Goal: Task Accomplishment & Management: Complete application form

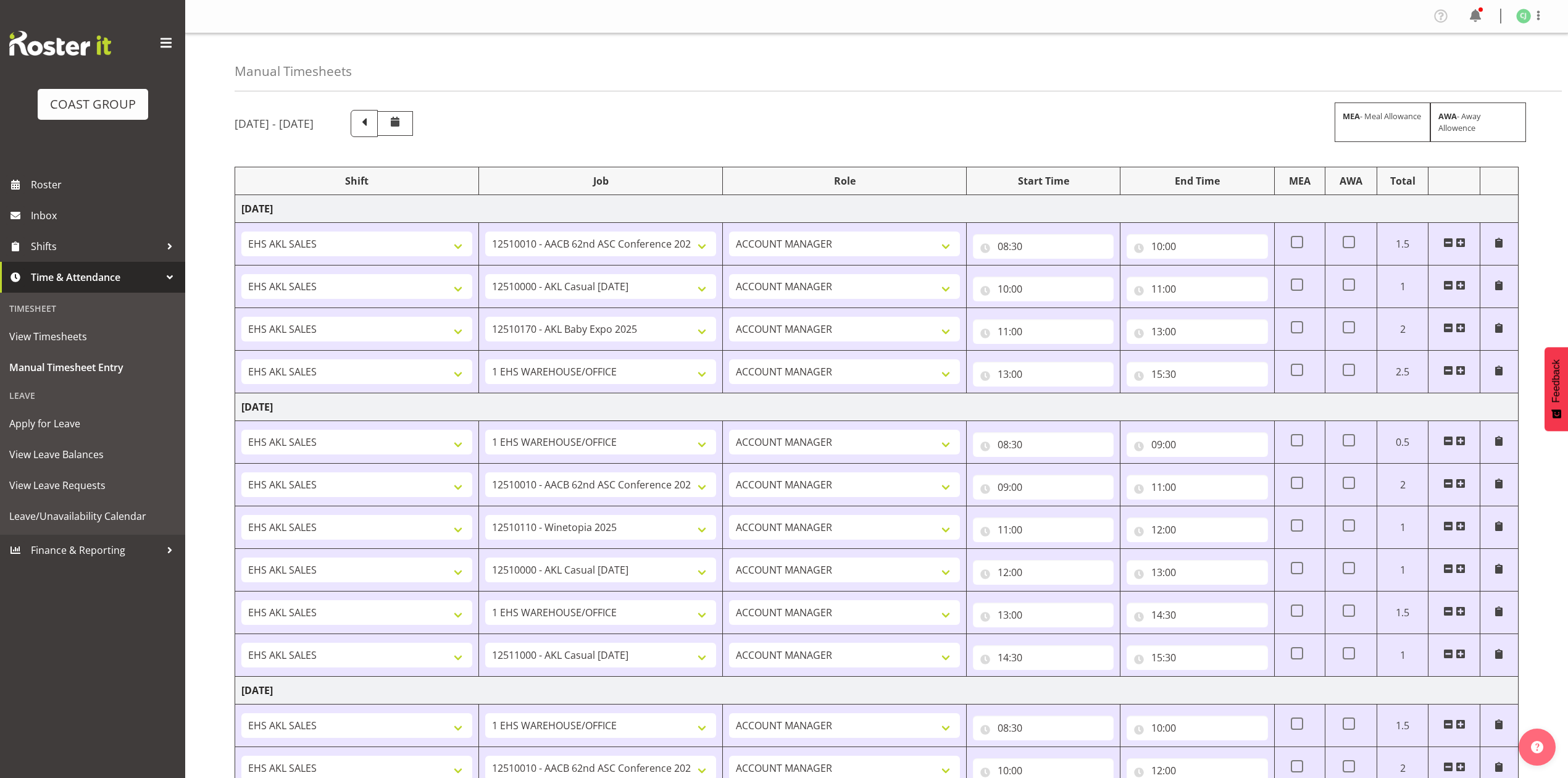
select select "8960"
select select "8654"
select select "10489"
select select "69"
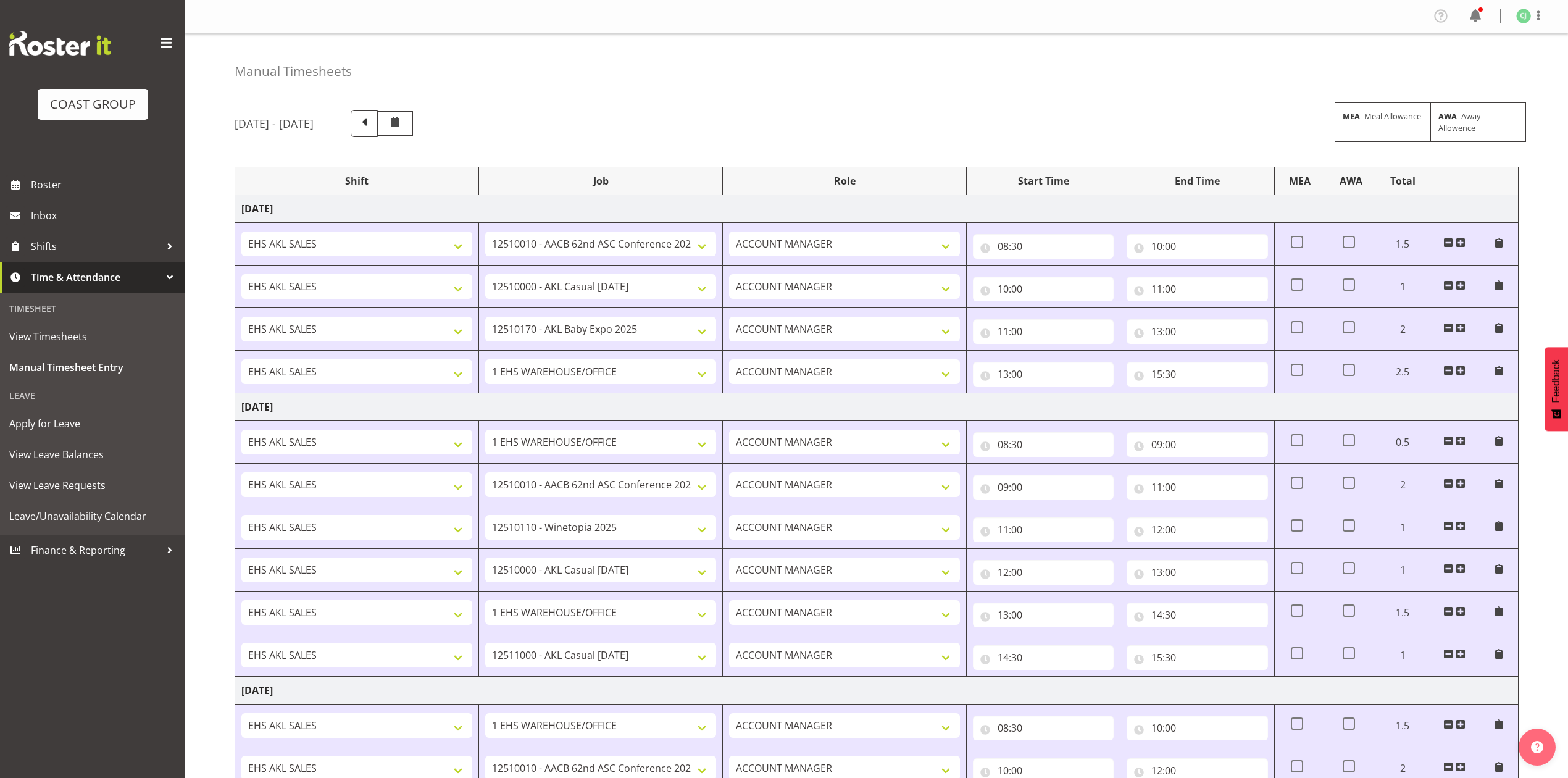
select select "8960"
select select "10038"
select select "8654"
select select "69"
select select "8655"
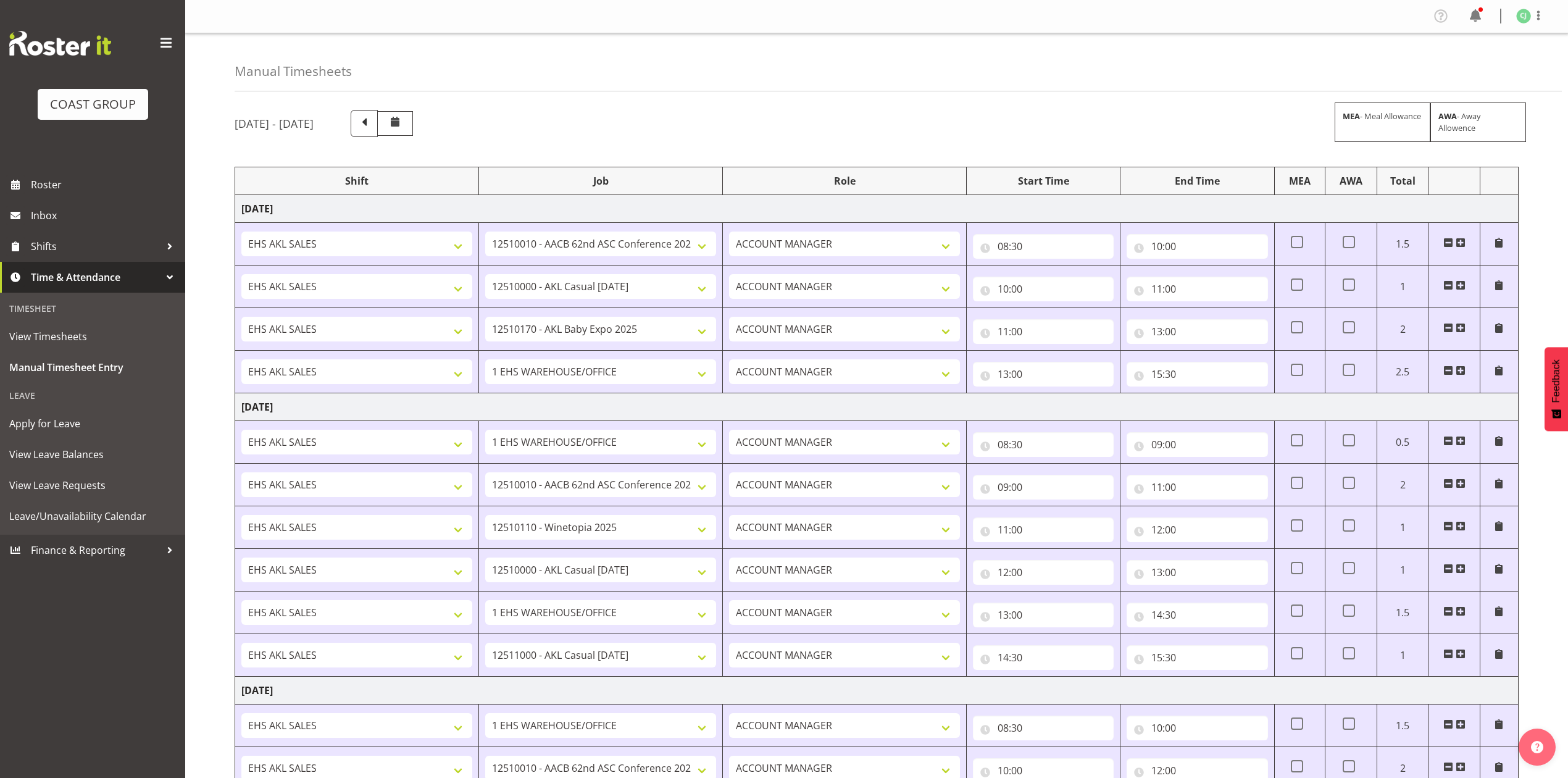
select select "69"
select select "8960"
select select "10038"
select select "10613"
select select "69"
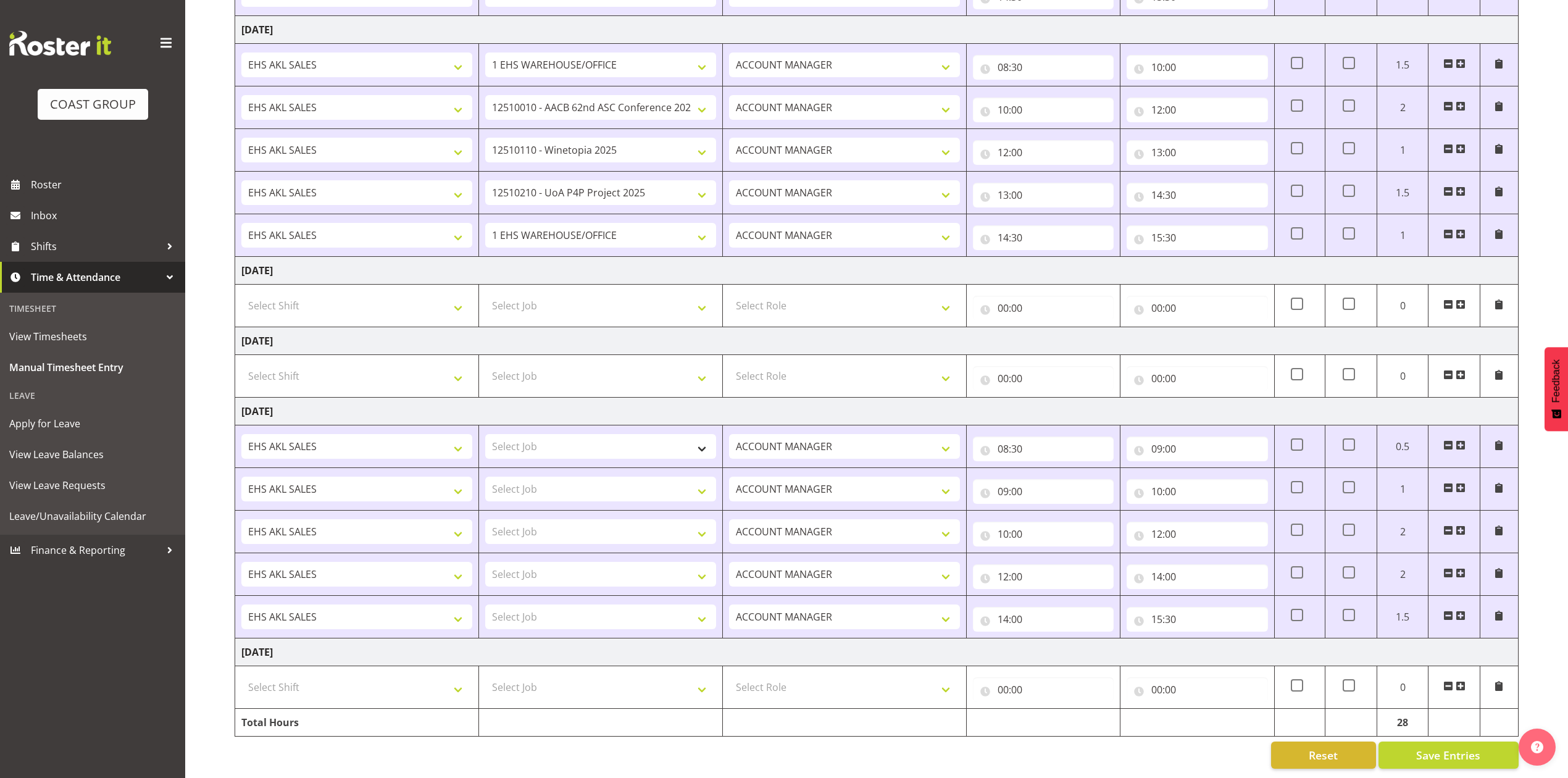
scroll to position [681, 0]
click at [586, 440] on select "Select Job 1 Carlton Events 1 [PERSON_NAME][GEOGRAPHIC_DATA] 1 [PERSON_NAME][GE…" at bounding box center [601, 446] width 231 height 25
select select "69"
click at [485, 434] on select "Select Job 1 Carlton Events 1 [PERSON_NAME][GEOGRAPHIC_DATA] 1 [PERSON_NAME][GE…" at bounding box center [601, 446] width 231 height 25
click at [592, 519] on select "Select Job 1 Carlton Events 1 [PERSON_NAME][GEOGRAPHIC_DATA] 1 [PERSON_NAME][GE…" at bounding box center [601, 531] width 231 height 25
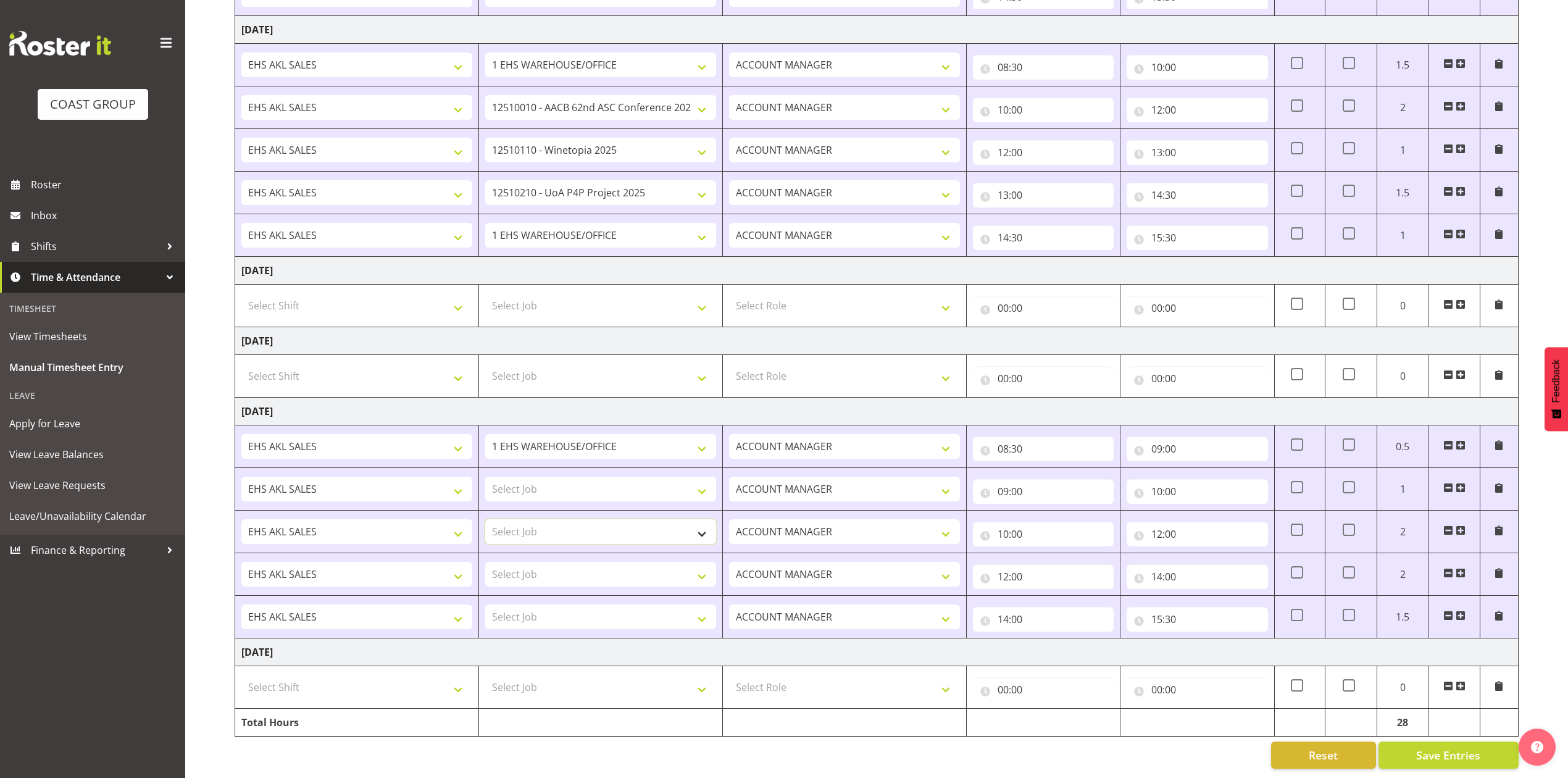
select select "8960"
click at [485, 519] on select "Select Job 1 Carlton Events 1 [PERSON_NAME][GEOGRAPHIC_DATA] 1 [PERSON_NAME][GE…" at bounding box center [601, 531] width 231 height 25
click at [600, 476] on select "Select Job 1 Carlton Events 1 [PERSON_NAME][GEOGRAPHIC_DATA] 1 [PERSON_NAME][GE…" at bounding box center [601, 489] width 231 height 25
select select "9900"
click at [485, 476] on select "Select Job 1 Carlton Events 1 [PERSON_NAME][GEOGRAPHIC_DATA] 1 [PERSON_NAME][GE…" at bounding box center [601, 489] width 231 height 25
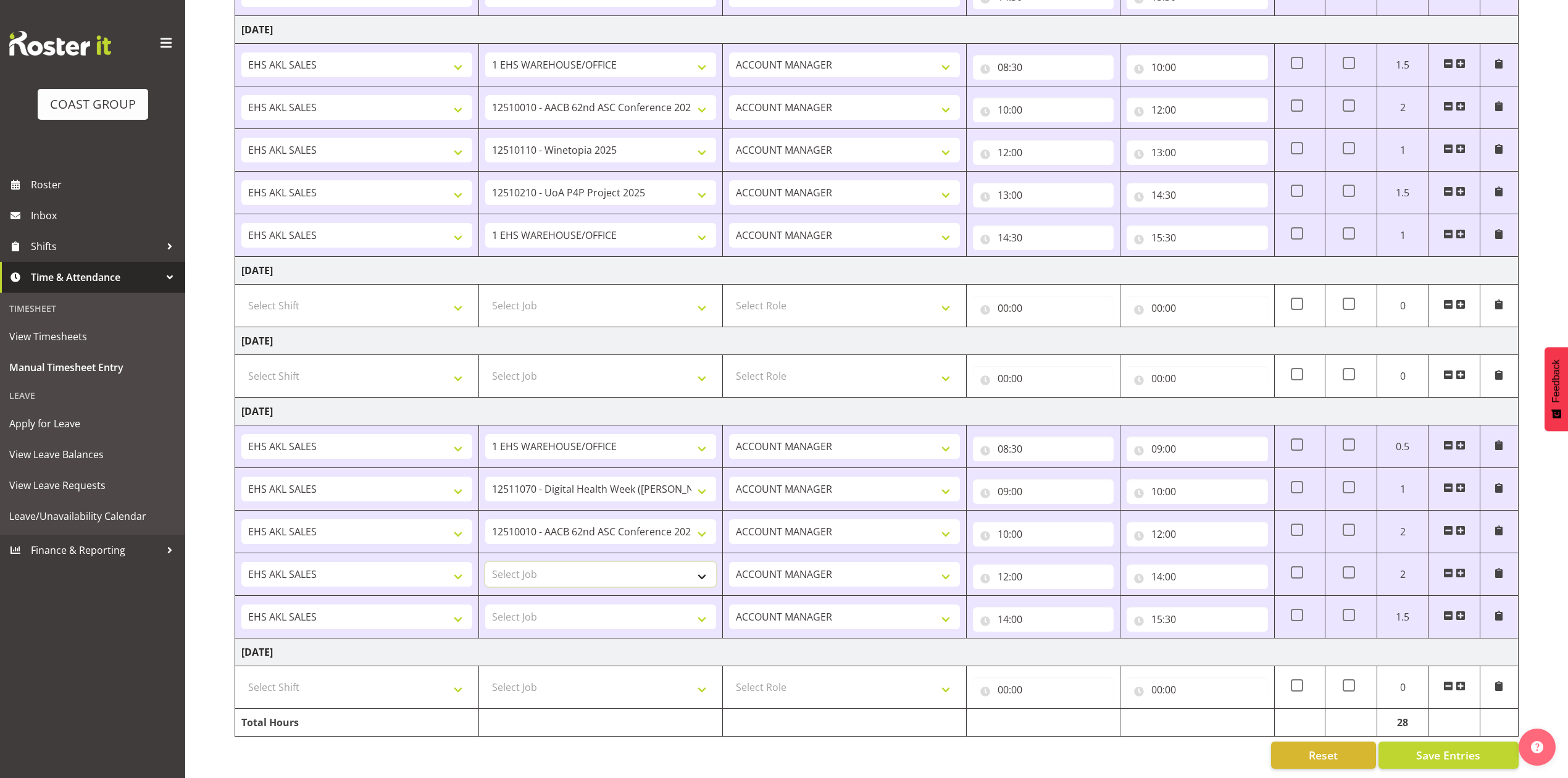
click at [605, 563] on select "Select Job 1 Carlton Events 1 [PERSON_NAME][GEOGRAPHIC_DATA] 1 [PERSON_NAME][GE…" at bounding box center [601, 574] width 231 height 25
select select "8654"
click at [485, 562] on select "Select Job 1 Carlton Events 1 [PERSON_NAME][GEOGRAPHIC_DATA] 1 [PERSON_NAME][GE…" at bounding box center [601, 574] width 231 height 25
click at [1455, 747] on span "Save Entries" at bounding box center [1447, 755] width 64 height 16
click at [364, 682] on select "Select Shift EHS AKL SALES" at bounding box center [356, 687] width 231 height 25
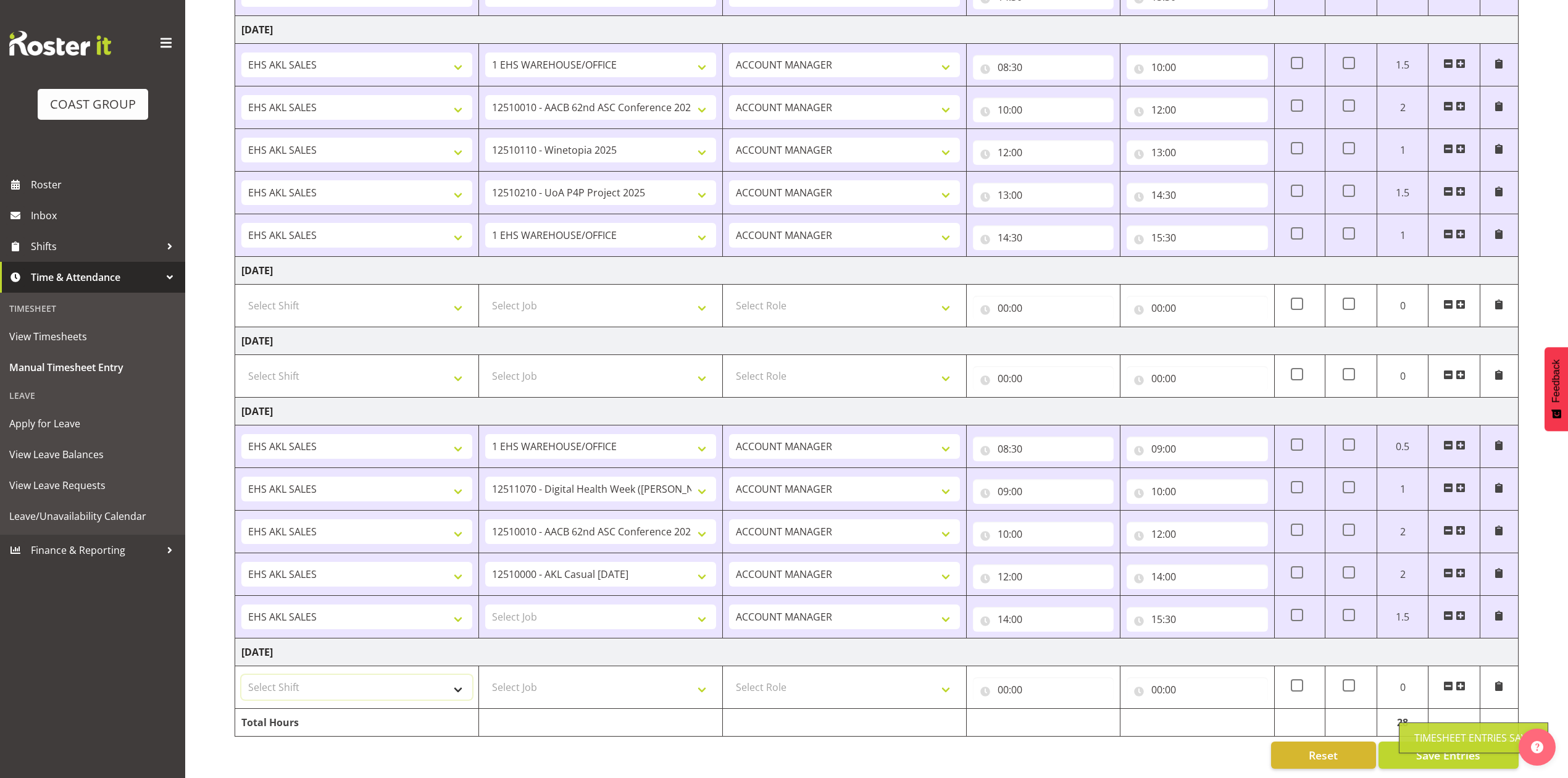
select select "1327"
click at [241, 675] on select "Select Shift EHS AKL SALES" at bounding box center [356, 687] width 231 height 25
click at [788, 677] on select "Select Role ACCOUNT MANAGER Account Manager" at bounding box center [844, 687] width 231 height 25
select select "197"
click at [729, 675] on select "Select Role ACCOUNT MANAGER Account Manager" at bounding box center [844, 687] width 231 height 25
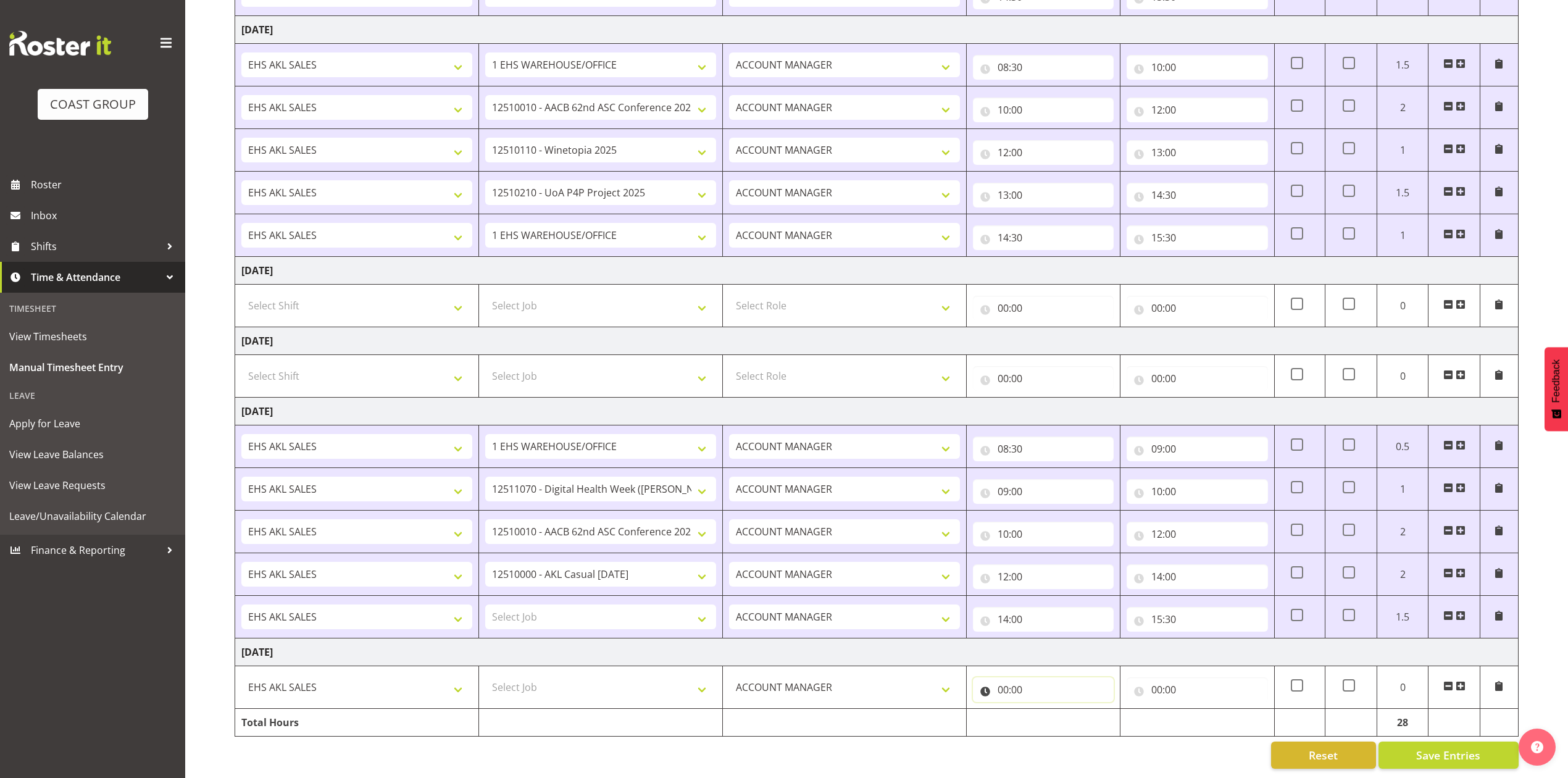
click at [1010, 678] on input "00:00" at bounding box center [1043, 690] width 141 height 25
click at [1053, 712] on select "00 01 02 03 04 05 06 07 08 09 10 11 12 13 14 15 16 17 18 19 20 21 22 23" at bounding box center [1056, 721] width 28 height 25
select select "8"
click at [1043, 709] on select "00 01 02 03 04 05 06 07 08 09 10 11 12 13 14 15 16 17 18 19 20 21 22 23" at bounding box center [1056, 721] width 28 height 25
type input "08:00"
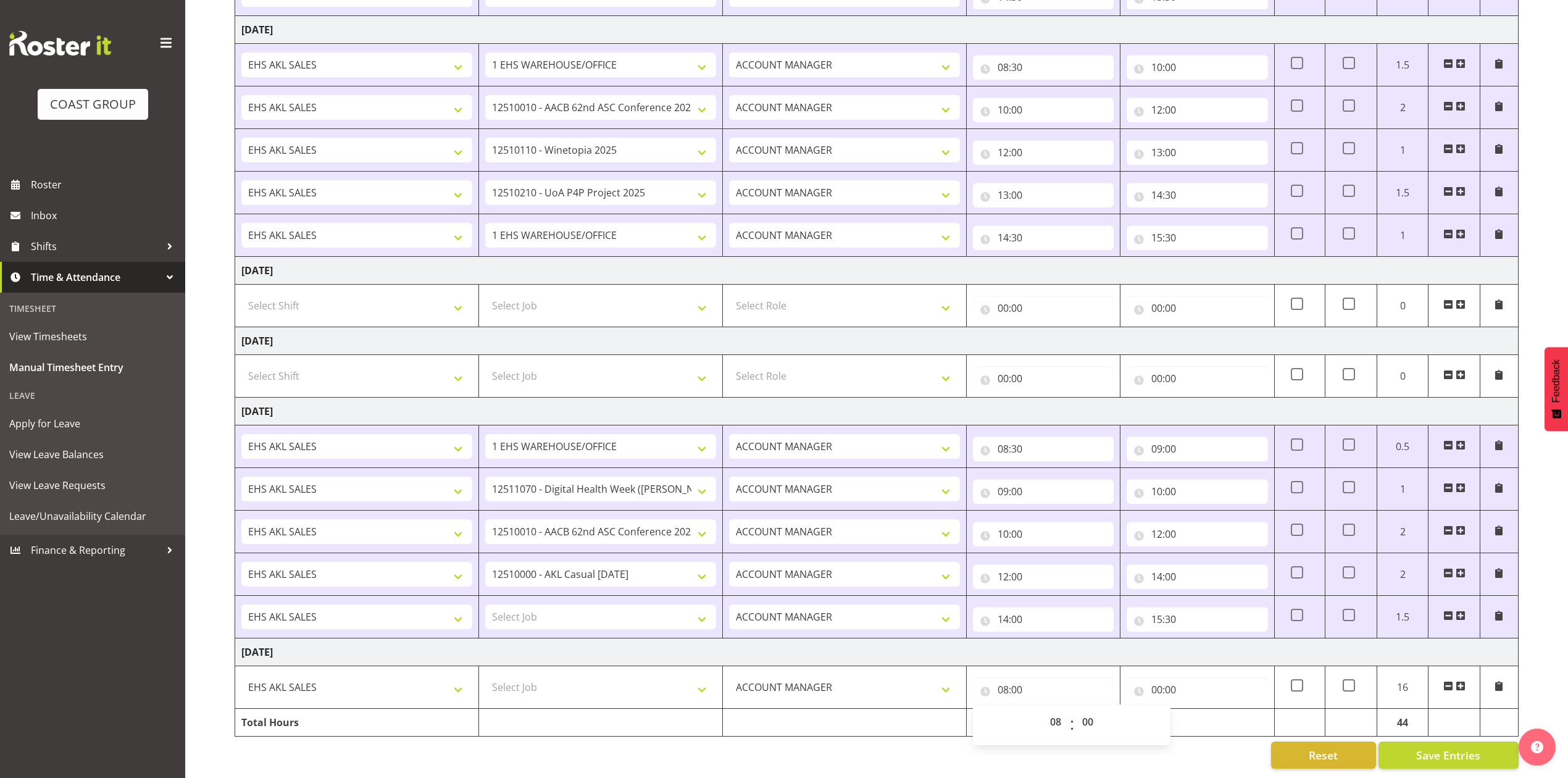
drag, startPoint x: 1084, startPoint y: 724, endPoint x: 1092, endPoint y: 708, distance: 17.9
click at [1087, 722] on span "00 01 02 03 04 05 06 07 08 09 10 11 12 13 14 15 16 17 18 19 20 21 22 23 24 25 2…" at bounding box center [1089, 724] width 28 height 31
click at [1092, 709] on select "00 01 02 03 04 05 06 07 08 09 10 11 12 13 14 15 16 17 18 19 20 21 22 23 24 25 2…" at bounding box center [1089, 721] width 28 height 25
select select "30"
click at [1075, 709] on select "00 01 02 03 04 05 06 07 08 09 10 11 12 13 14 15 16 17 18 19 20 21 22 23 24 25 2…" at bounding box center [1089, 721] width 28 height 25
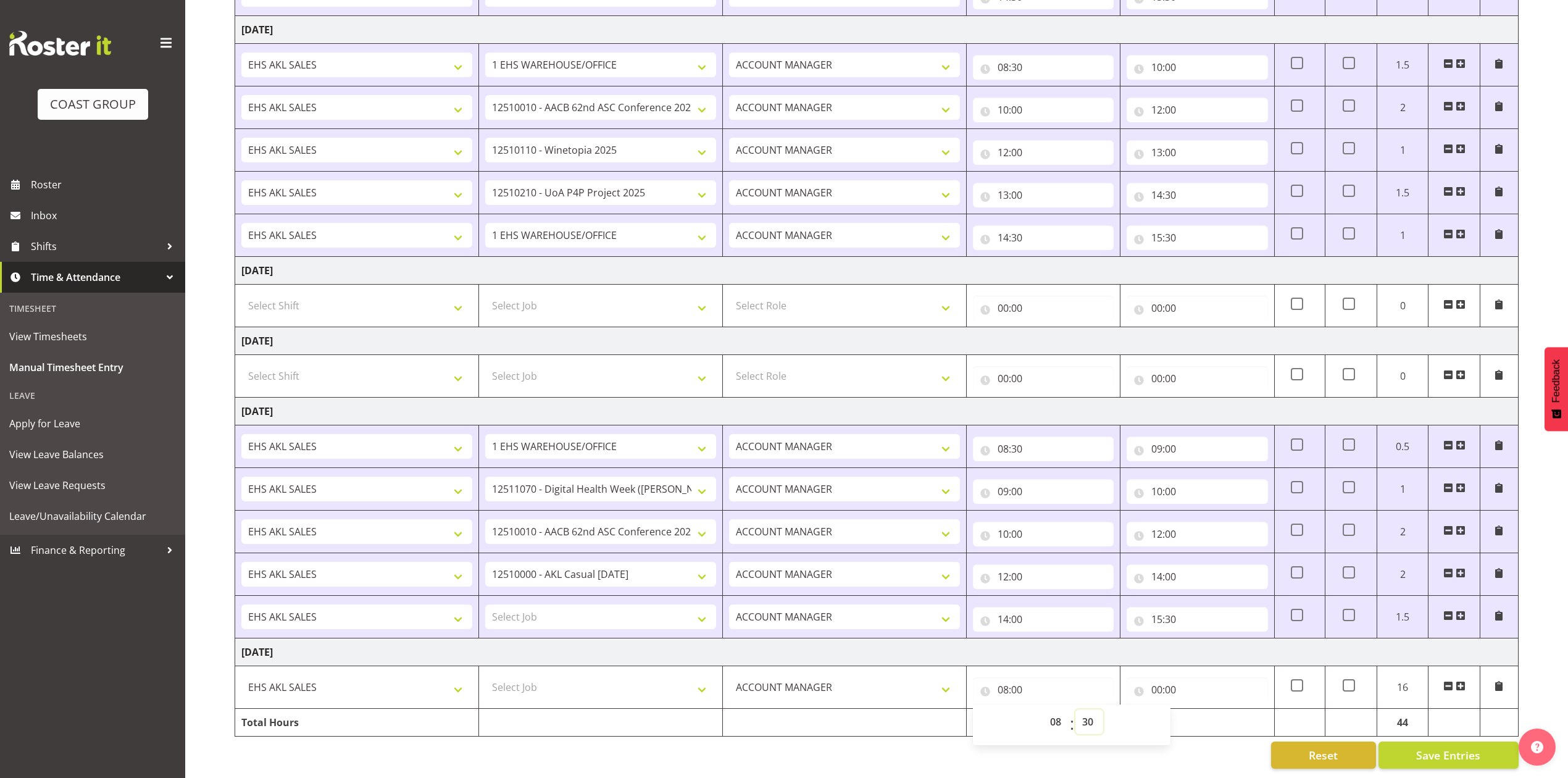
type input "08:30"
click at [1157, 678] on input "00:00" at bounding box center [1197, 690] width 141 height 25
click at [1211, 709] on select "00 01 02 03 04 05 06 07 08 09 10 11 12 13 14 15 16 17 18 19 20 21 22 23" at bounding box center [1210, 721] width 28 height 25
select select "10"
click at [1197, 709] on select "00 01 02 03 04 05 06 07 08 09 10 11 12 13 14 15 16 17 18 19 20 21 22 23" at bounding box center [1210, 721] width 28 height 25
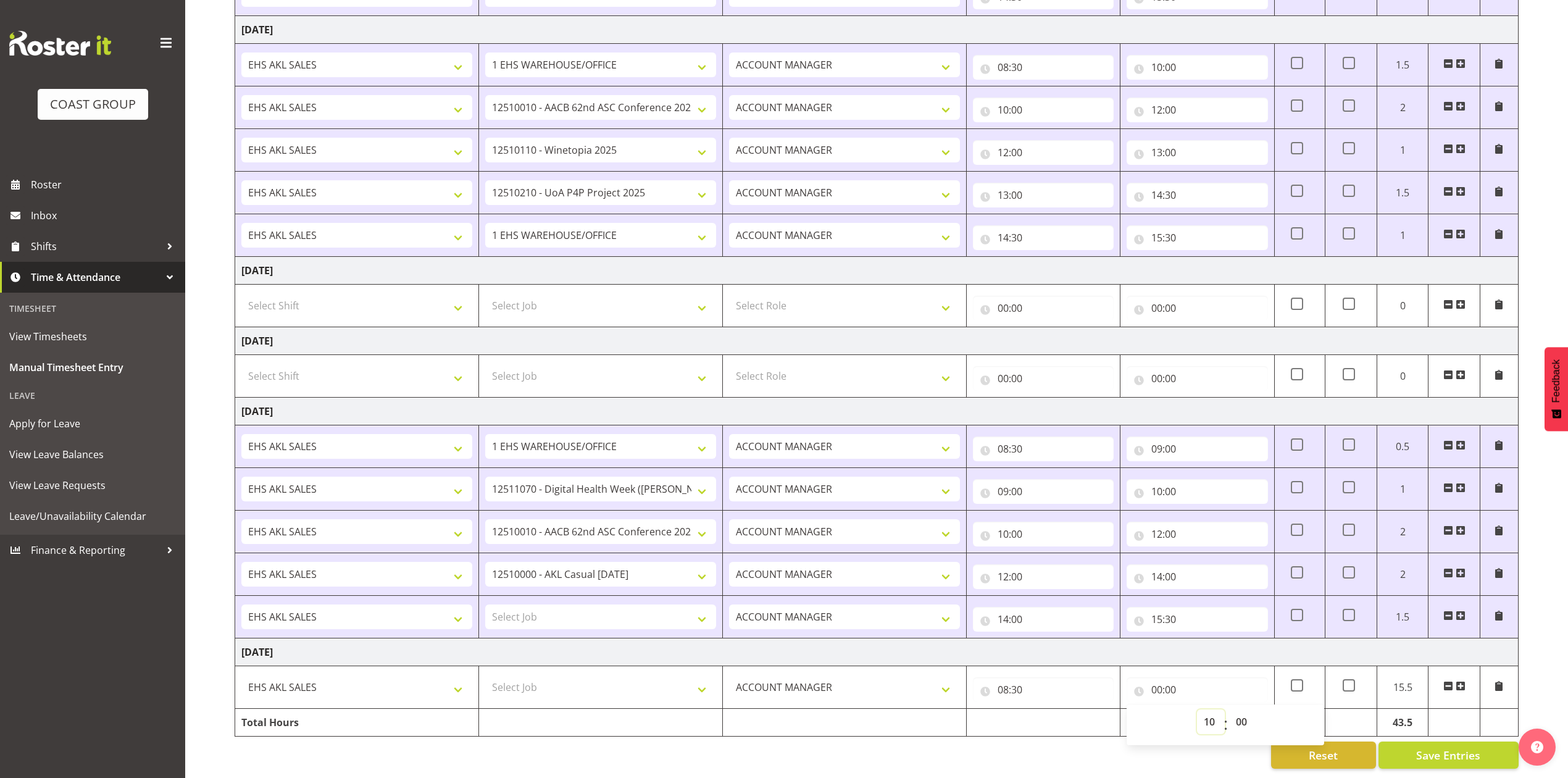
type input "10:00"
click at [572, 679] on select "Select Job 1 Carlton Events 1 [PERSON_NAME][GEOGRAPHIC_DATA] 1 [PERSON_NAME][GE…" at bounding box center [601, 687] width 231 height 25
select select "69"
click at [485, 675] on select "Select Job 1 Carlton Events 1 [PERSON_NAME][GEOGRAPHIC_DATA] 1 [PERSON_NAME][GE…" at bounding box center [601, 687] width 231 height 25
click at [640, 605] on select "Select Job 1 Carlton Events 1 [PERSON_NAME][GEOGRAPHIC_DATA] 1 [PERSON_NAME][GE…" at bounding box center [601, 617] width 231 height 25
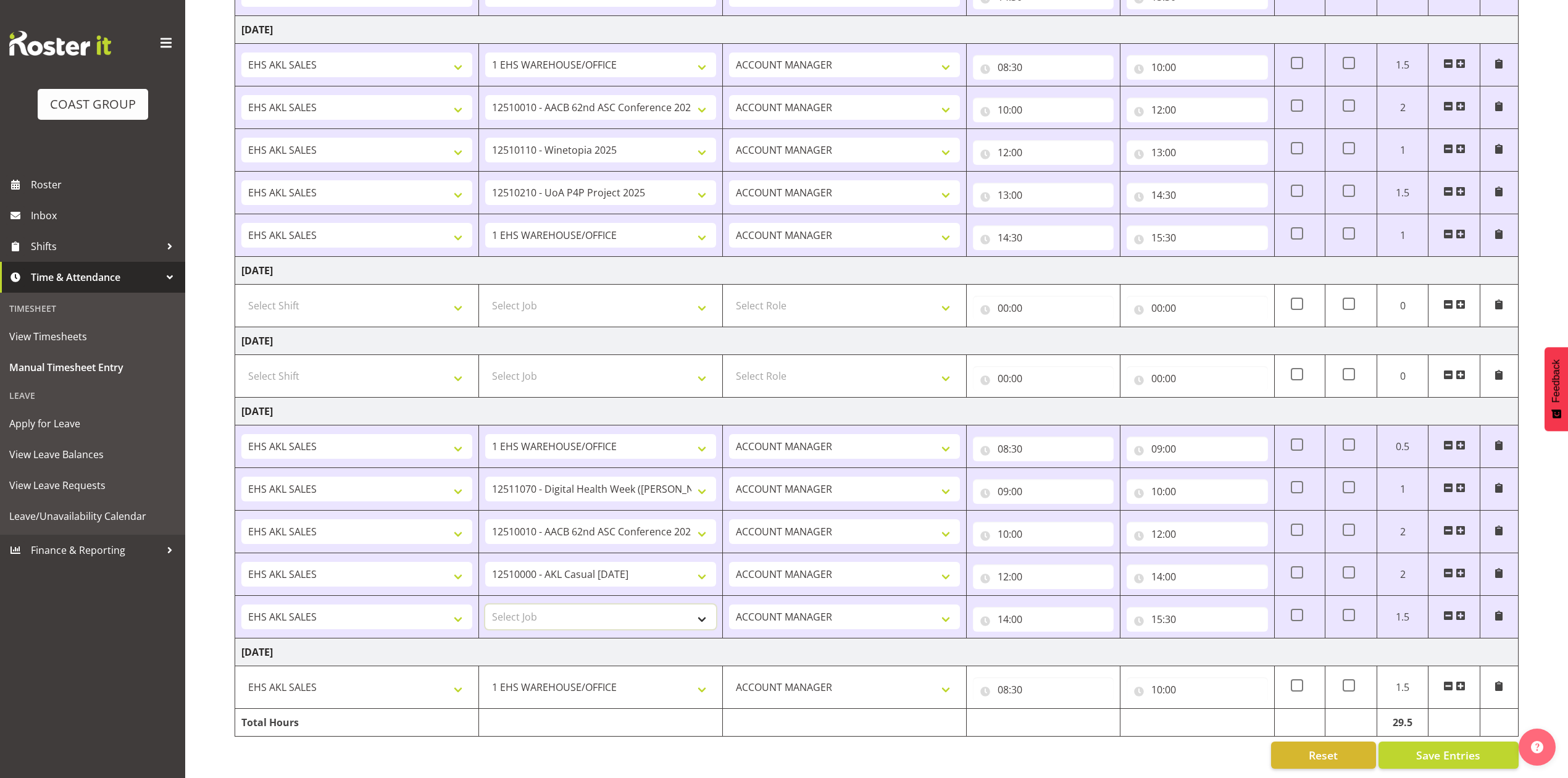
select select "10489"
click at [485, 605] on select "Select Job 1 Carlton Events 1 [PERSON_NAME][GEOGRAPHIC_DATA] 1 [PERSON_NAME][GE…" at bounding box center [601, 617] width 231 height 25
click at [1460, 682] on span at bounding box center [1460, 686] width 10 height 10
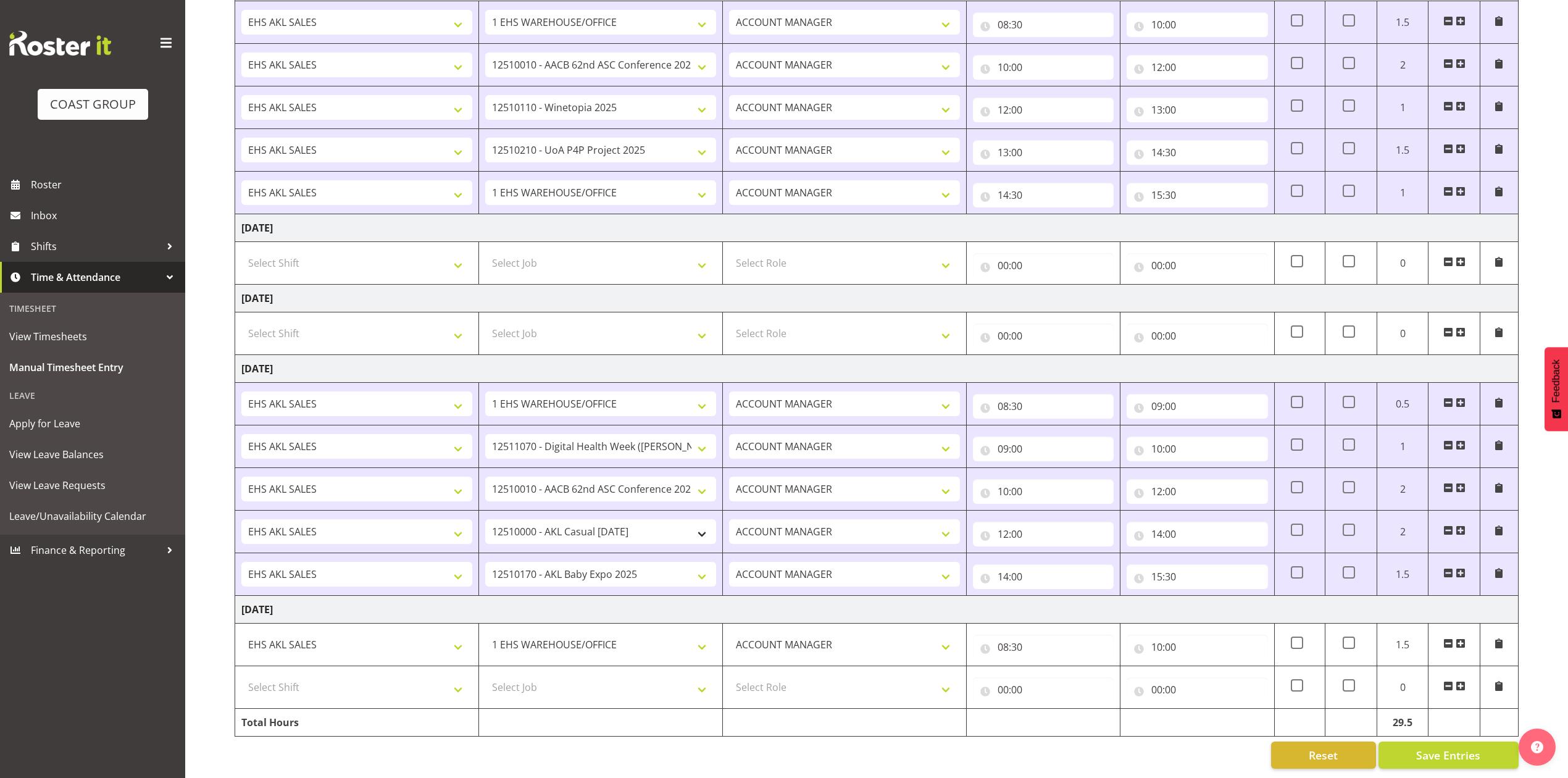
scroll to position [724, 0]
click at [411, 678] on select "Select Shift EHS AKL SALES" at bounding box center [356, 687] width 231 height 25
select select "1327"
click at [241, 675] on select "Select Shift EHS AKL SALES" at bounding box center [356, 687] width 231 height 25
click at [832, 675] on select "Select Role ACCOUNT MANAGER Account Manager" at bounding box center [844, 687] width 231 height 25
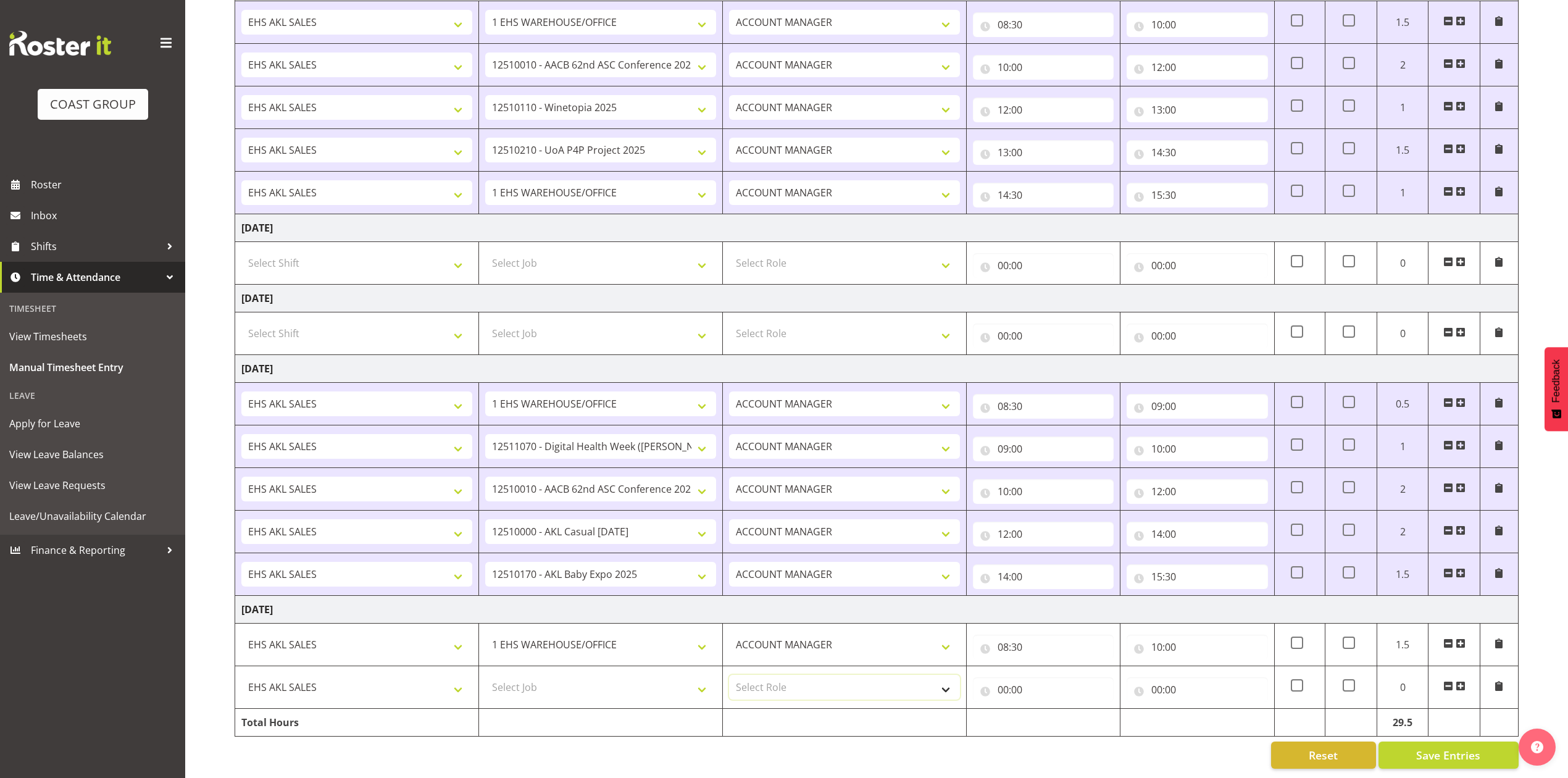
select select "197"
click at [729, 675] on select "Select Role ACCOUNT MANAGER Account Manager" at bounding box center [844, 687] width 231 height 25
click at [1000, 678] on input "00:00" at bounding box center [1043, 690] width 141 height 25
drag, startPoint x: 1053, startPoint y: 703, endPoint x: 1054, endPoint y: 697, distance: 6.1
click at [1053, 709] on select "00 01 02 03 04 05 06 07 08 09 10 11 12 13 14 15 16 17 18 19 20 21 22 23" at bounding box center [1056, 721] width 28 height 25
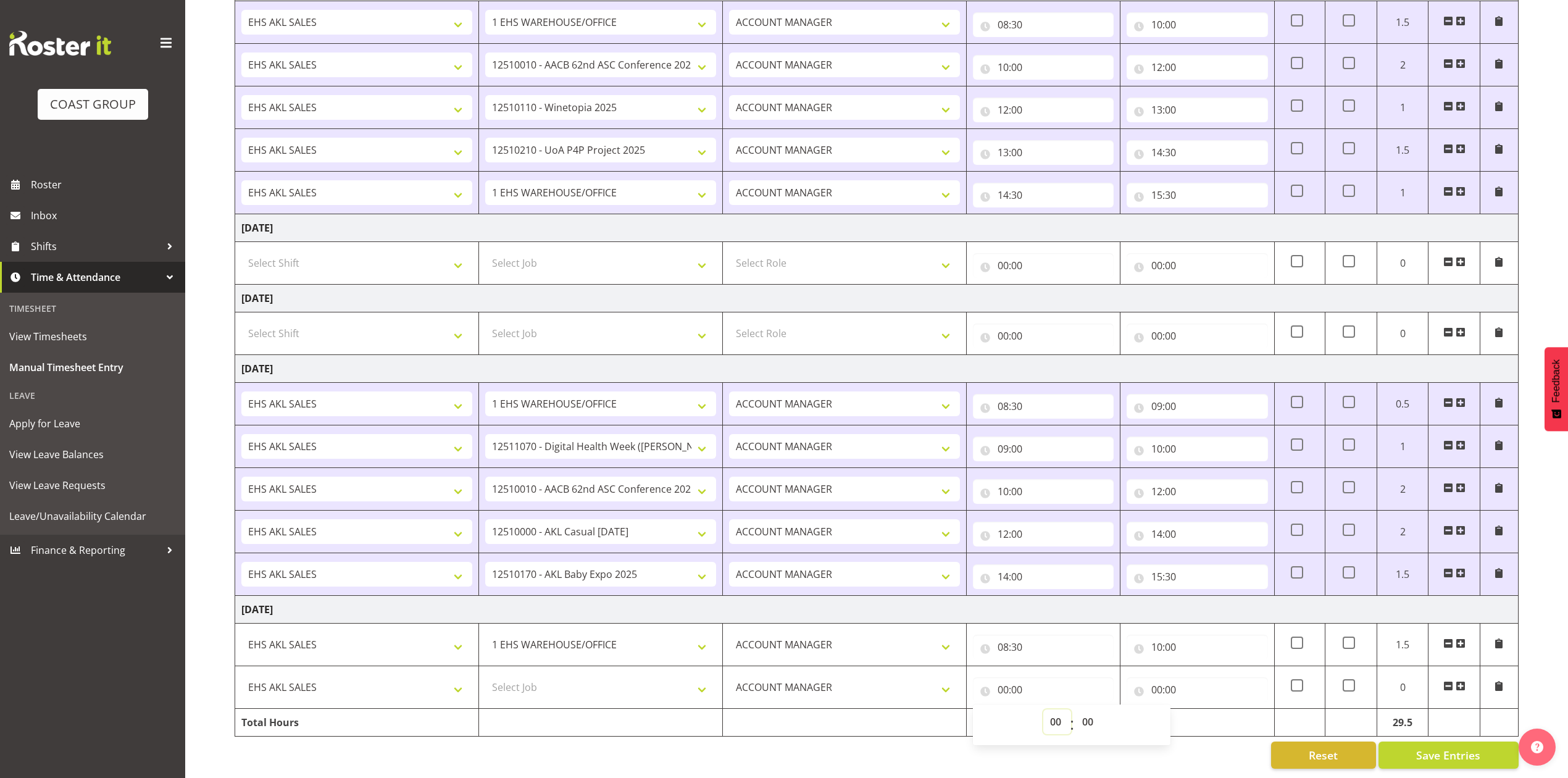
select select "10"
click at [1043, 709] on select "00 01 02 03 04 05 06 07 08 09 10 11 12 13 14 15 16 17 18 19 20 21 22 23" at bounding box center [1056, 721] width 28 height 25
type input "10:00"
click at [1157, 678] on input "00:00" at bounding box center [1197, 690] width 141 height 25
click at [1206, 710] on select "00 01 02 03 04 05 06 07 08 09 10 11 12 13 14 15 16 17 18 19 20 21 22 23" at bounding box center [1210, 721] width 28 height 25
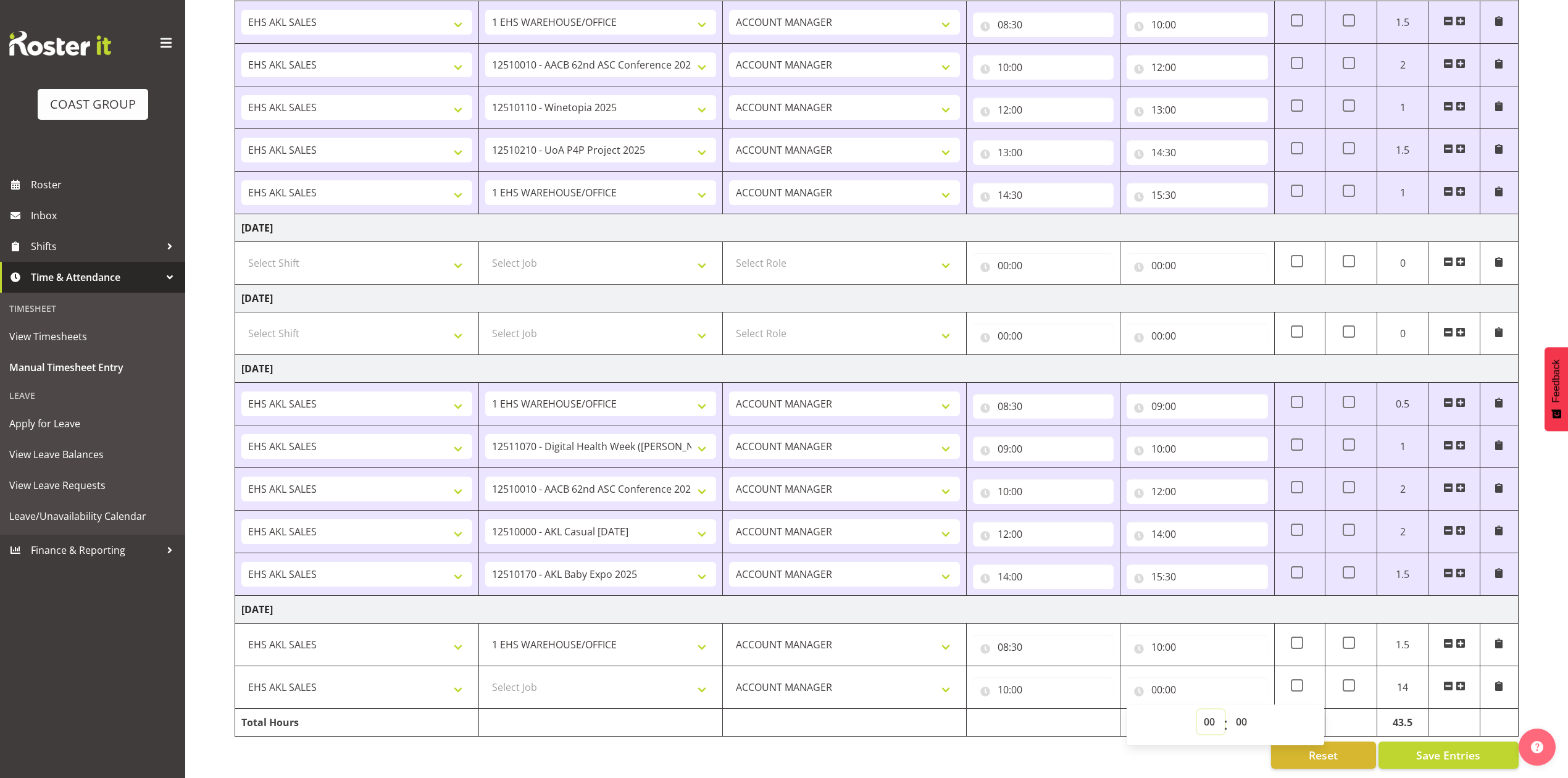
select select "12"
click at [1197, 709] on select "00 01 02 03 04 05 06 07 08 09 10 11 12 13 14 15 16 17 18 19 20 21 22 23" at bounding box center [1210, 721] width 28 height 25
type input "12:00"
click at [1462, 682] on span at bounding box center [1460, 686] width 10 height 10
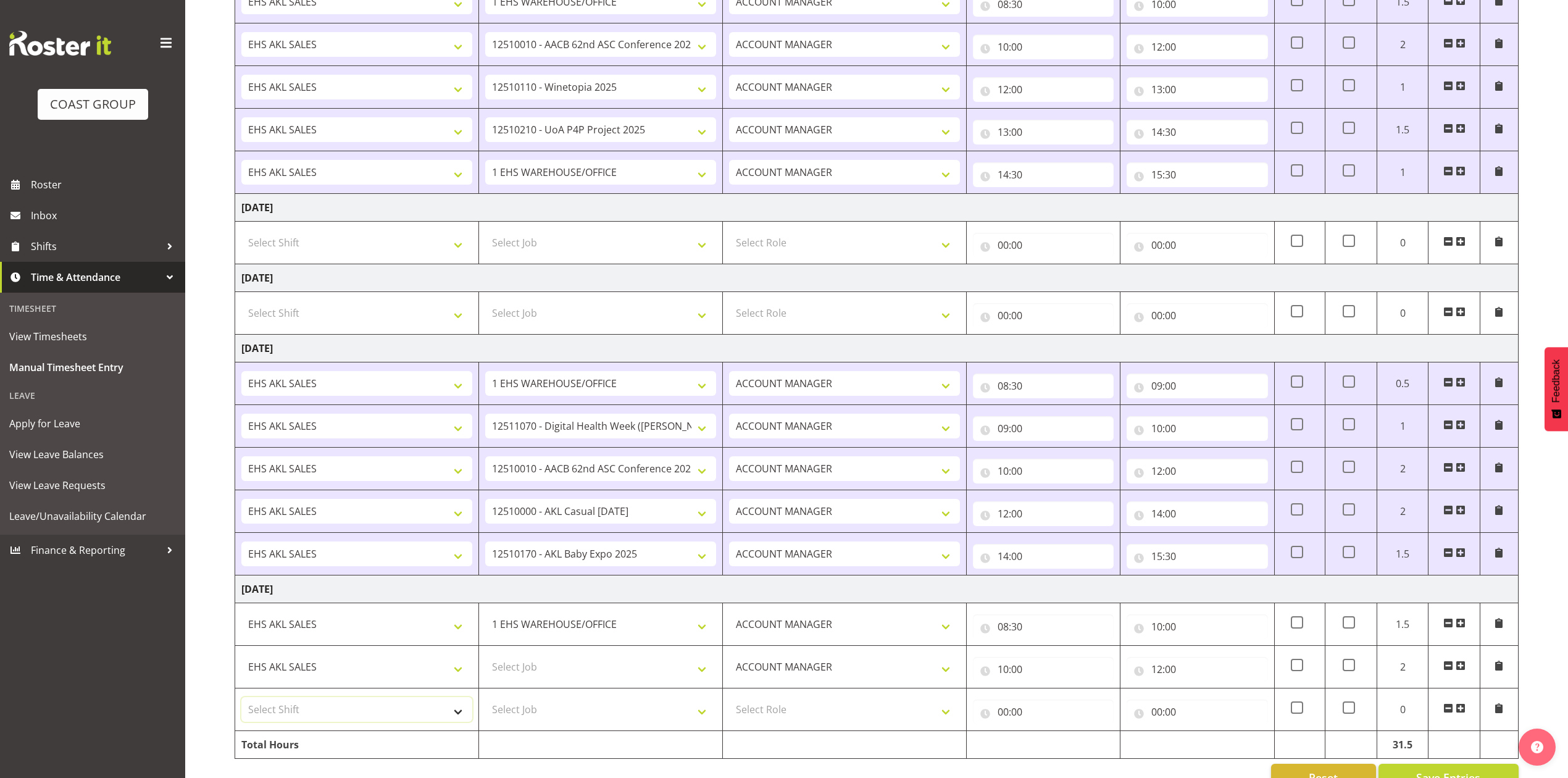
click at [435, 715] on select "Select Shift EHS AKL SALES" at bounding box center [356, 709] width 231 height 25
select select "1327"
click at [241, 705] on select "Select Shift EHS AKL SALES" at bounding box center [356, 709] width 231 height 25
click at [828, 712] on select "Select Role ACCOUNT MANAGER Account Manager" at bounding box center [844, 709] width 231 height 25
select select "197"
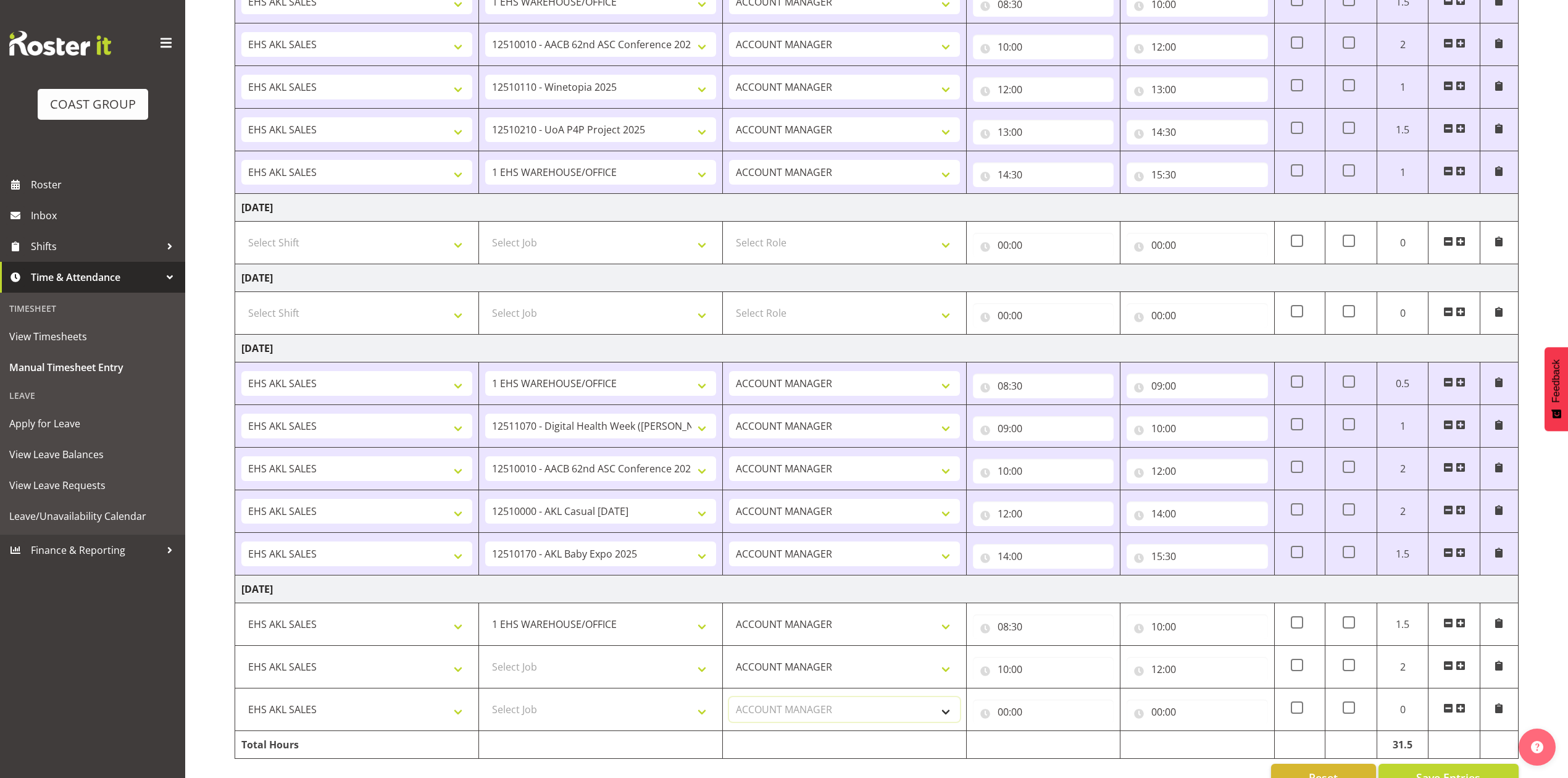
click at [729, 705] on select "Select Role ACCOUNT MANAGER Account Manager" at bounding box center [844, 709] width 231 height 25
click at [1005, 717] on input "00:00" at bounding box center [1043, 712] width 141 height 25
click at [1052, 746] on select "00 01 02 03 04 05 06 07 08 09 10 11 12 13 14 15 16 17 18 19 20 21 22 23" at bounding box center [1056, 744] width 28 height 25
select select "12"
click at [1043, 740] on select "00 01 02 03 04 05 06 07 08 09 10 11 12 13 14 15 16 17 18 19 20 21 22 23" at bounding box center [1056, 744] width 28 height 25
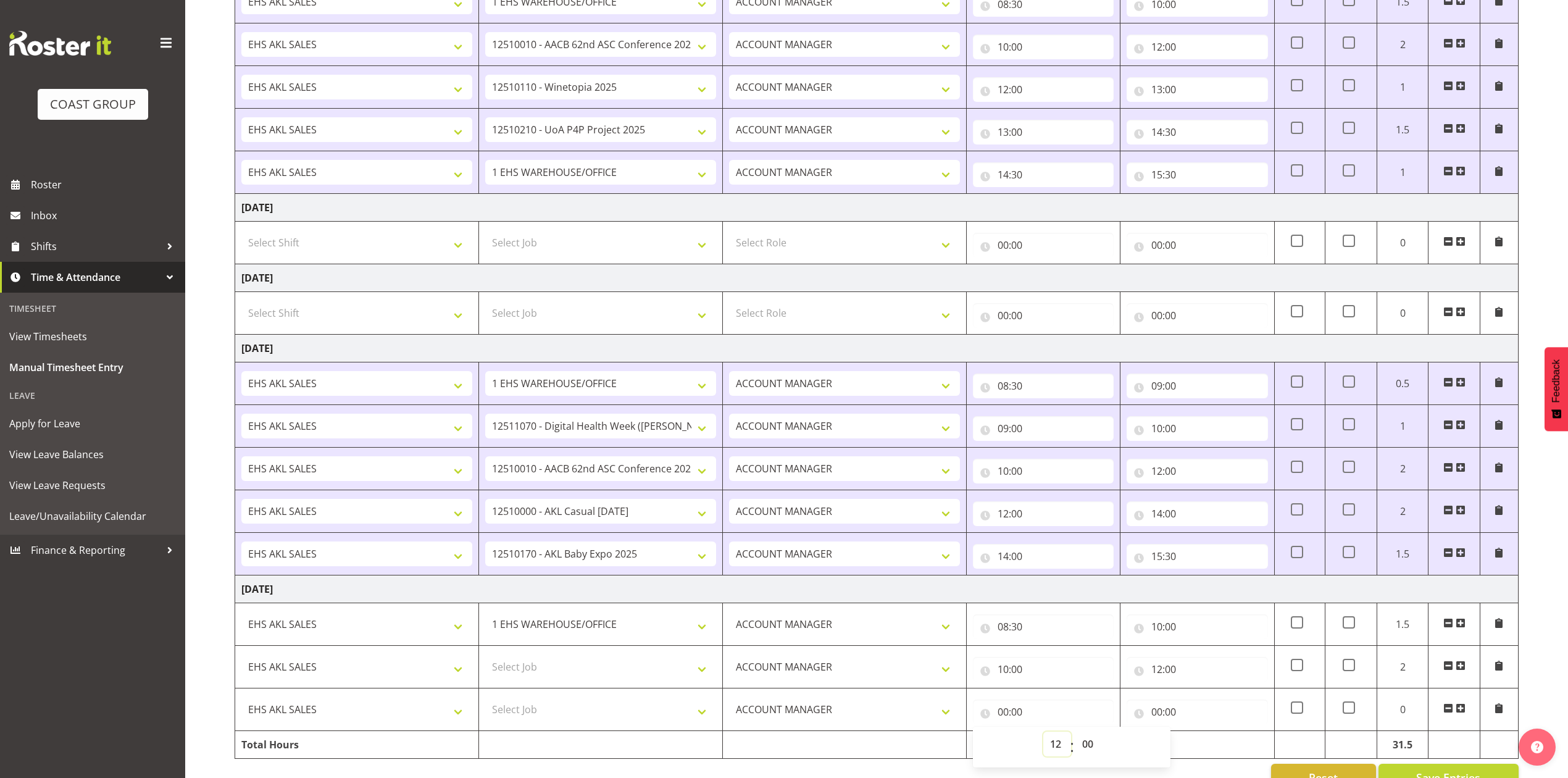
type input "12:00"
click at [1157, 719] on input "00:00" at bounding box center [1197, 712] width 141 height 25
click at [1208, 752] on select "00 01 02 03 04 05 06 07 08 09 10 11 12 13 14 15 16 17 18 19 20 21 22 23" at bounding box center [1210, 744] width 28 height 25
select select "14"
click at [1197, 740] on select "00 01 02 03 04 05 06 07 08 09 10 11 12 13 14 15 16 17 18 19 20 21 22 23" at bounding box center [1210, 744] width 28 height 25
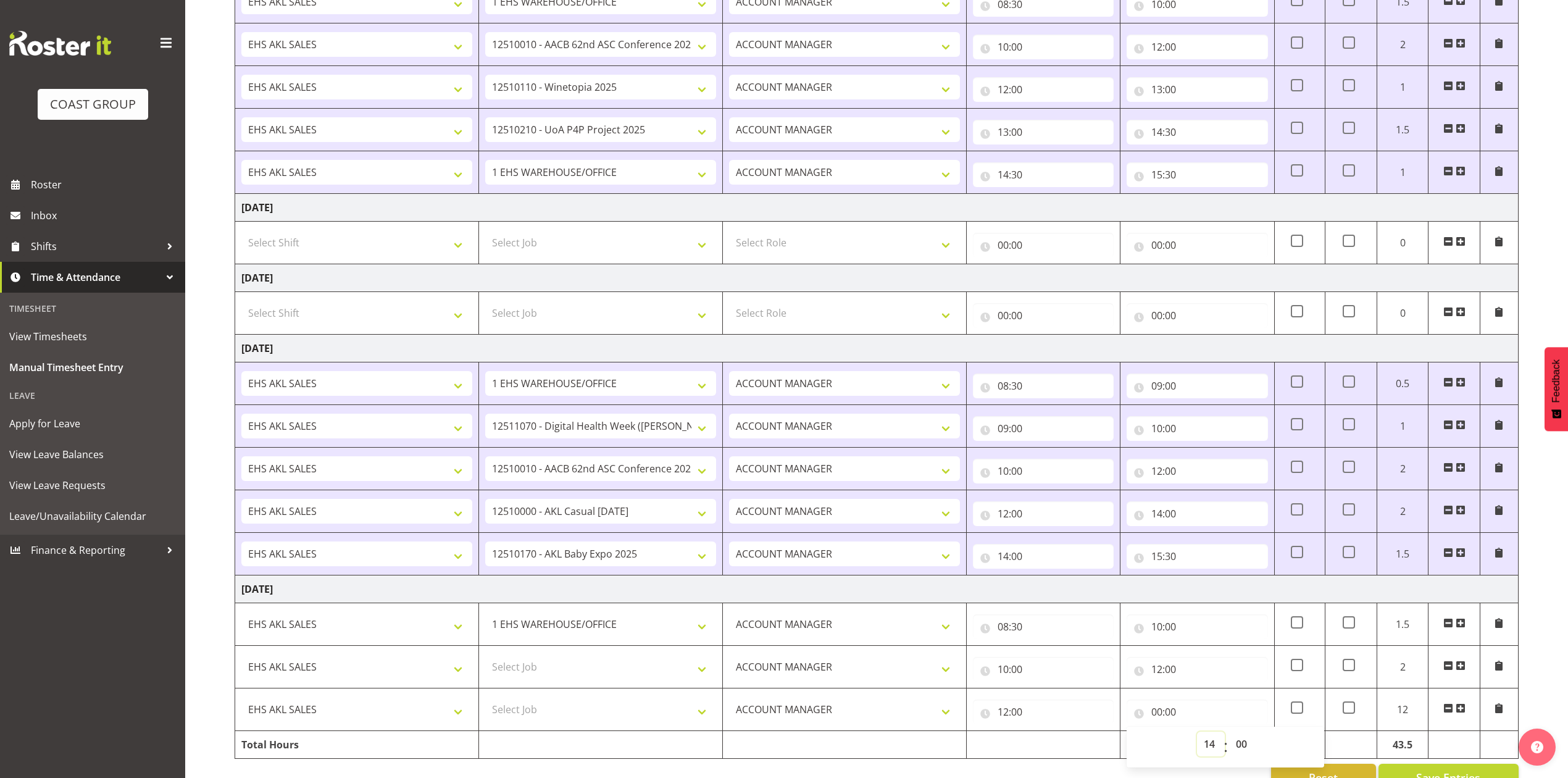
type input "14:00"
click at [1463, 713] on span at bounding box center [1460, 708] width 10 height 10
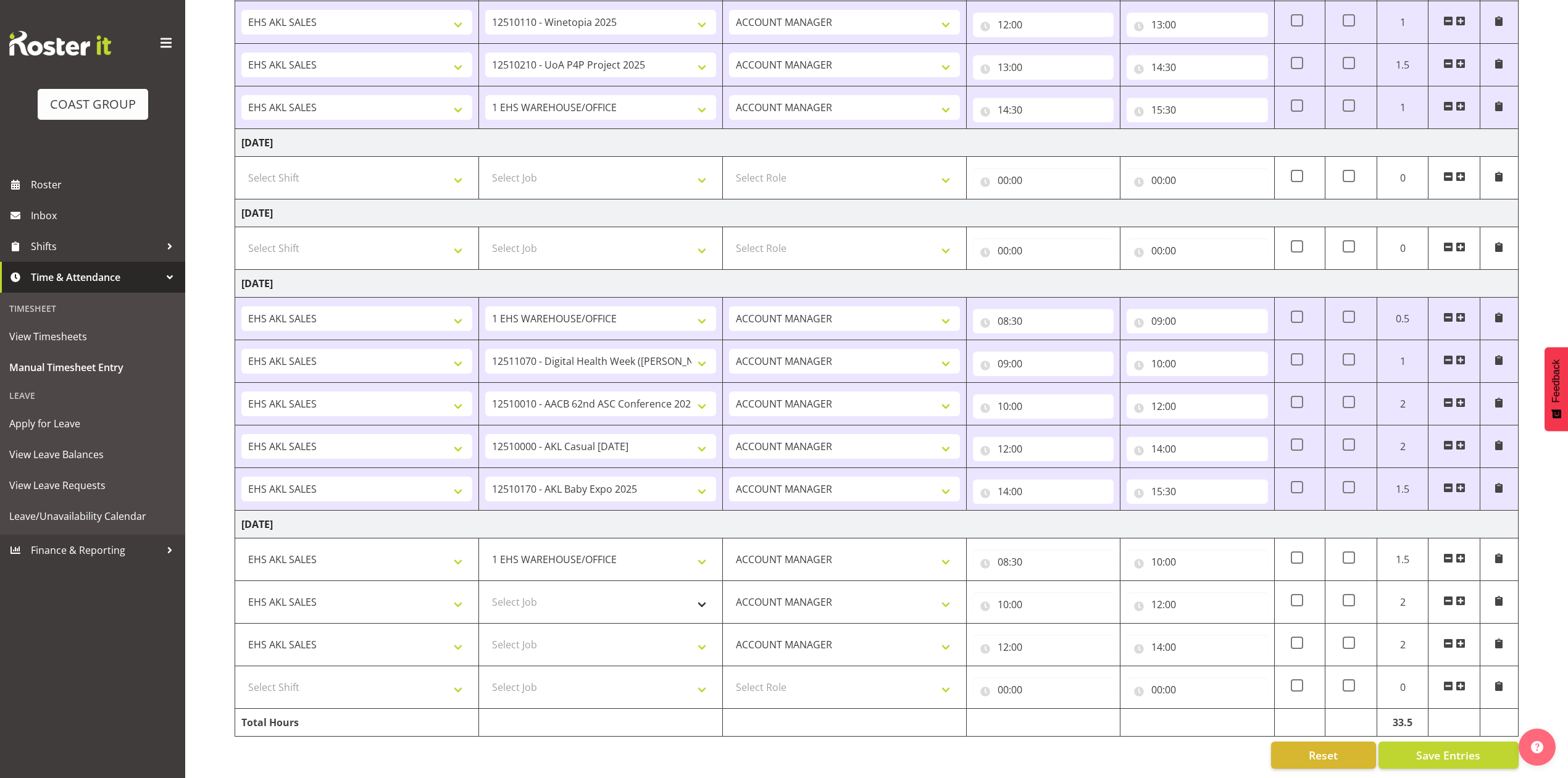
scroll to position [809, 0]
click at [362, 675] on select "Select Shift EHS AKL SALES" at bounding box center [356, 687] width 231 height 25
select select "1327"
click at [241, 675] on select "Select Shift EHS AKL SALES" at bounding box center [356, 687] width 231 height 25
click at [793, 675] on select "Select Role ACCOUNT MANAGER Account Manager" at bounding box center [844, 687] width 231 height 25
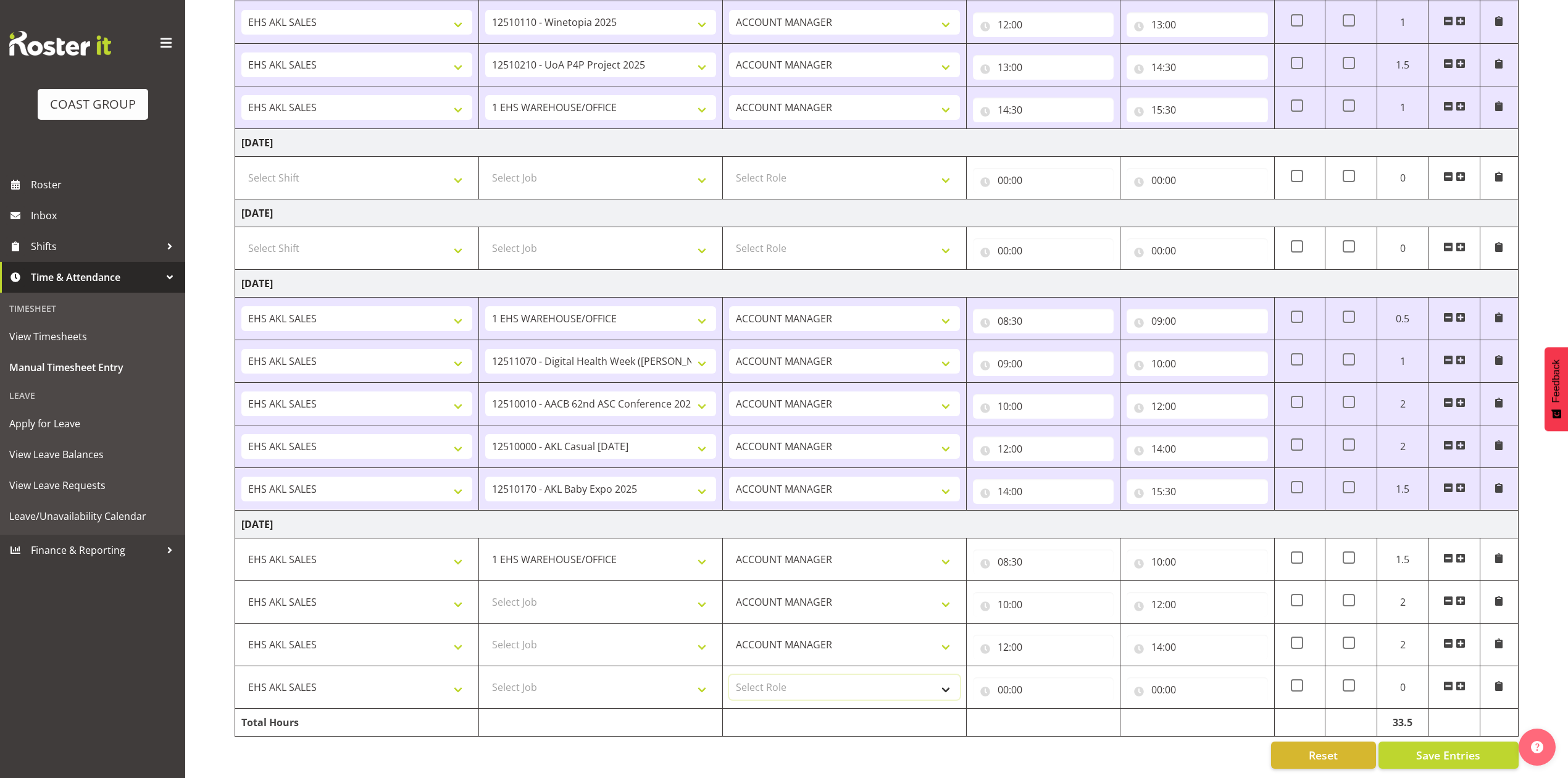
select select "197"
click at [729, 675] on select "Select Role ACCOUNT MANAGER Account Manager" at bounding box center [844, 687] width 231 height 25
click at [1002, 678] on input "00:00" at bounding box center [1043, 690] width 141 height 25
click at [1050, 709] on select "00 01 02 03 04 05 06 07 08 09 10 11 12 13 14 15 16 17 18 19 20 21 22 23" at bounding box center [1056, 721] width 28 height 25
select select "14"
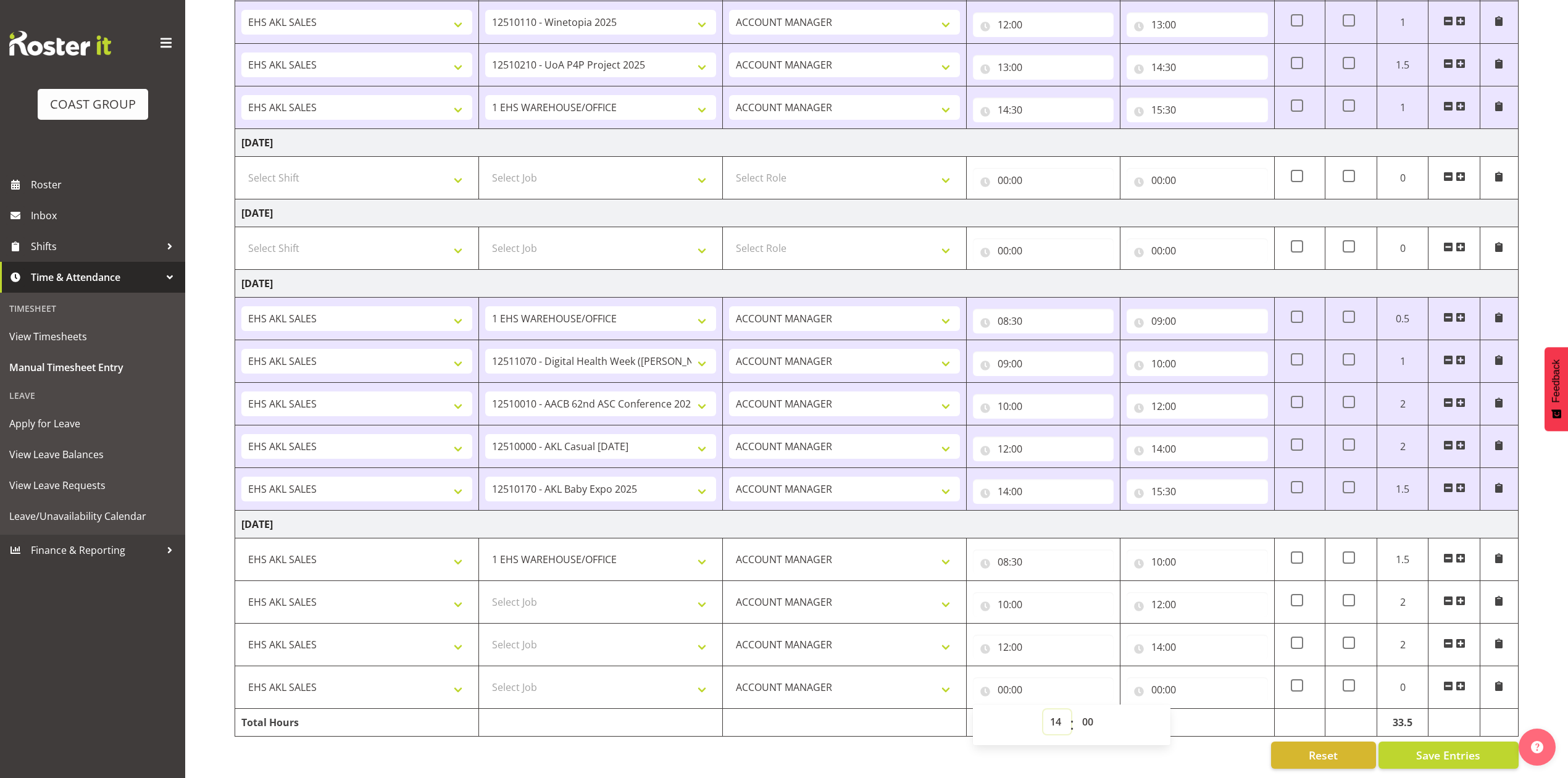
click at [1043, 709] on select "00 01 02 03 04 05 06 07 08 09 10 11 12 13 14 15 16 17 18 19 20 21 22 23" at bounding box center [1056, 721] width 28 height 25
type input "14:00"
click at [1152, 678] on input "00:00" at bounding box center [1197, 690] width 141 height 25
click at [1206, 709] on select "00 01 02 03 04 05 06 07 08 09 10 11 12 13 14 15 16 17 18 19 20 21 22 23" at bounding box center [1210, 721] width 28 height 25
select select "15"
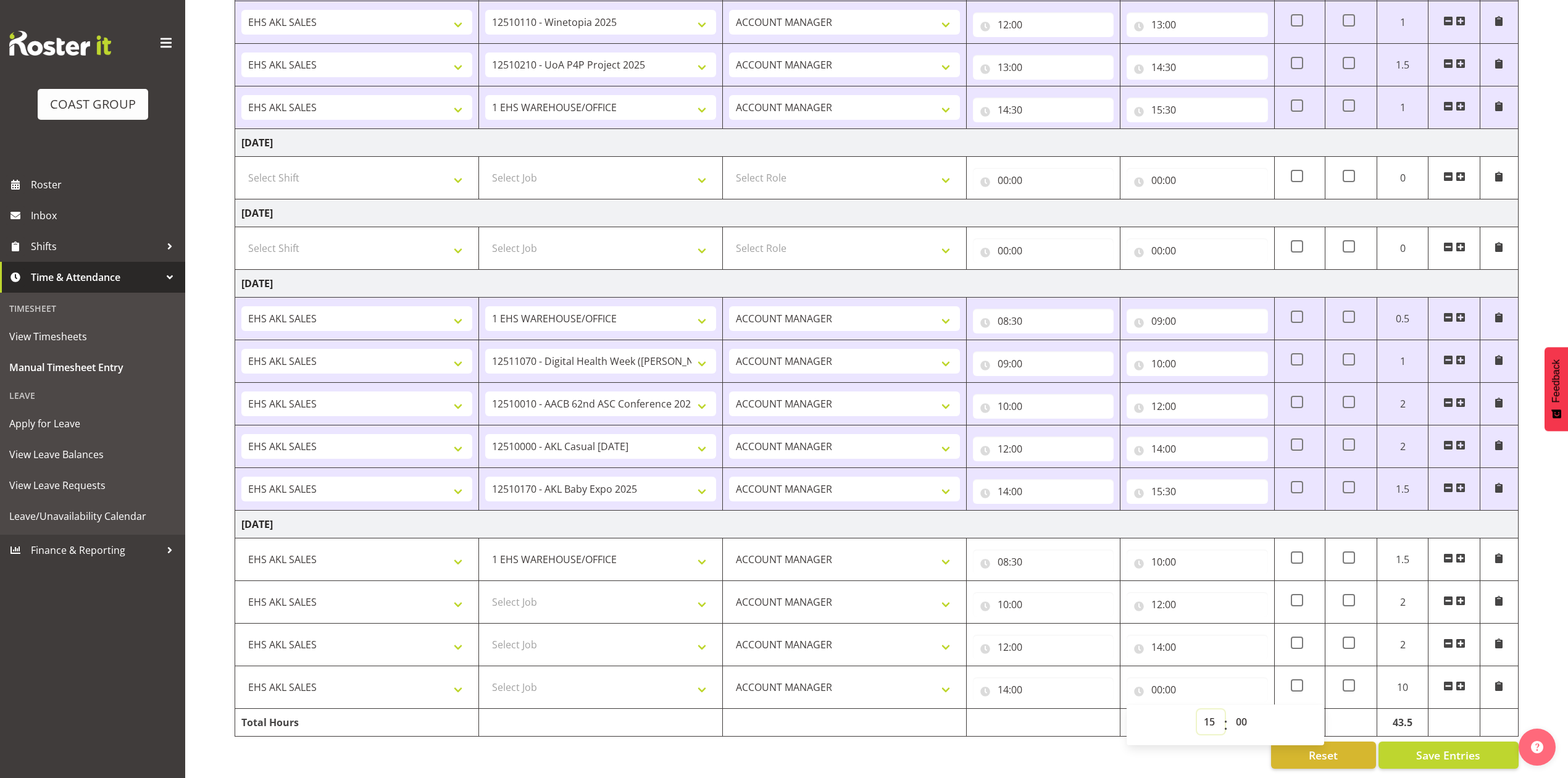
click at [1197, 709] on select "00 01 02 03 04 05 06 07 08 09 10 11 12 13 14 15 16 17 18 19 20 21 22 23" at bounding box center [1210, 721] width 28 height 25
type input "15:00"
click at [1236, 709] on select "00 01 02 03 04 05 06 07 08 09 10 11 12 13 14 15 16 17 18 19 20 21 22 23 24 25 2…" at bounding box center [1242, 721] width 28 height 25
select select "30"
click at [1229, 709] on select "00 01 02 03 04 05 06 07 08 09 10 11 12 13 14 15 16 17 18 19 20 21 22 23 24 25 2…" at bounding box center [1242, 721] width 28 height 25
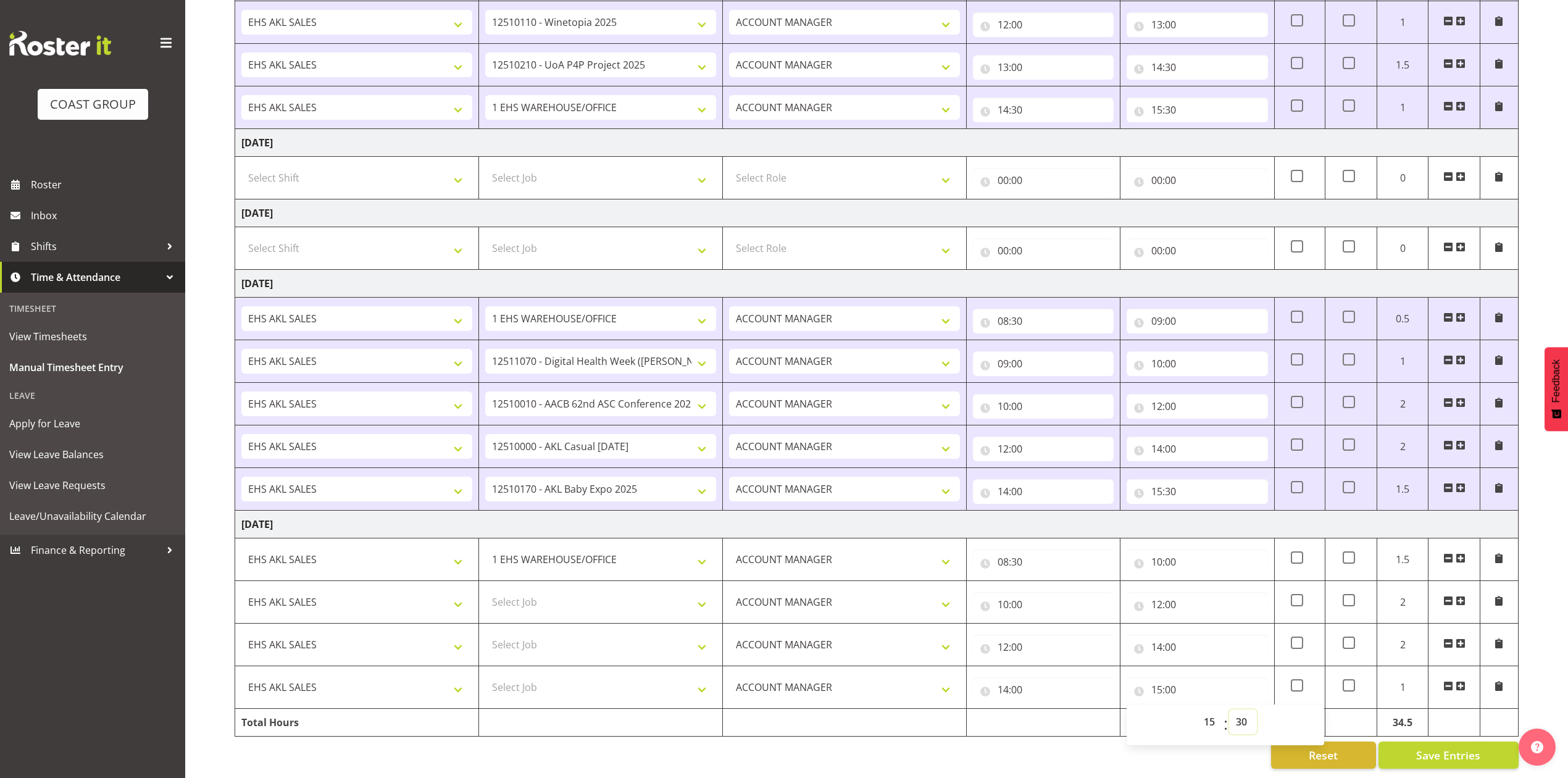
type input "15:30"
click at [1432, 747] on span "Save Entries" at bounding box center [1447, 755] width 64 height 16
